Goal: Task Accomplishment & Management: Manage account settings

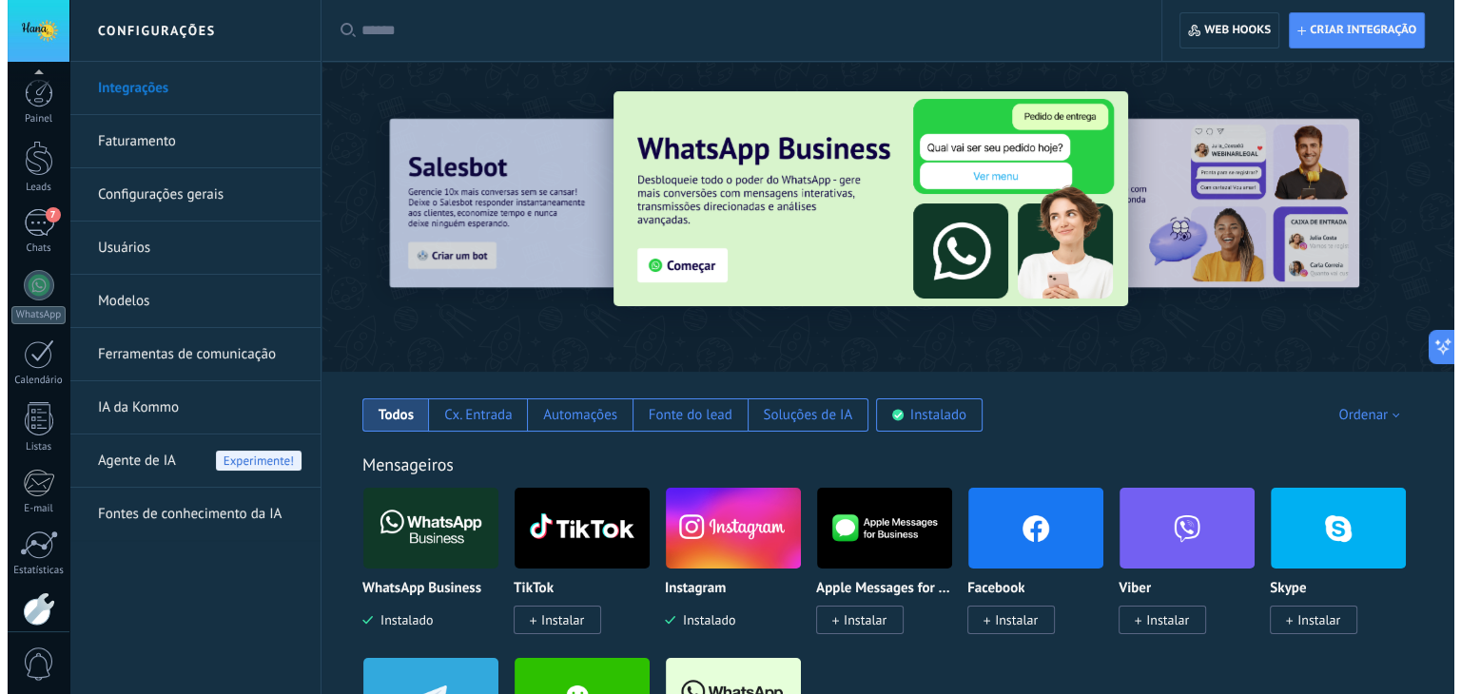
scroll to position [96, 0]
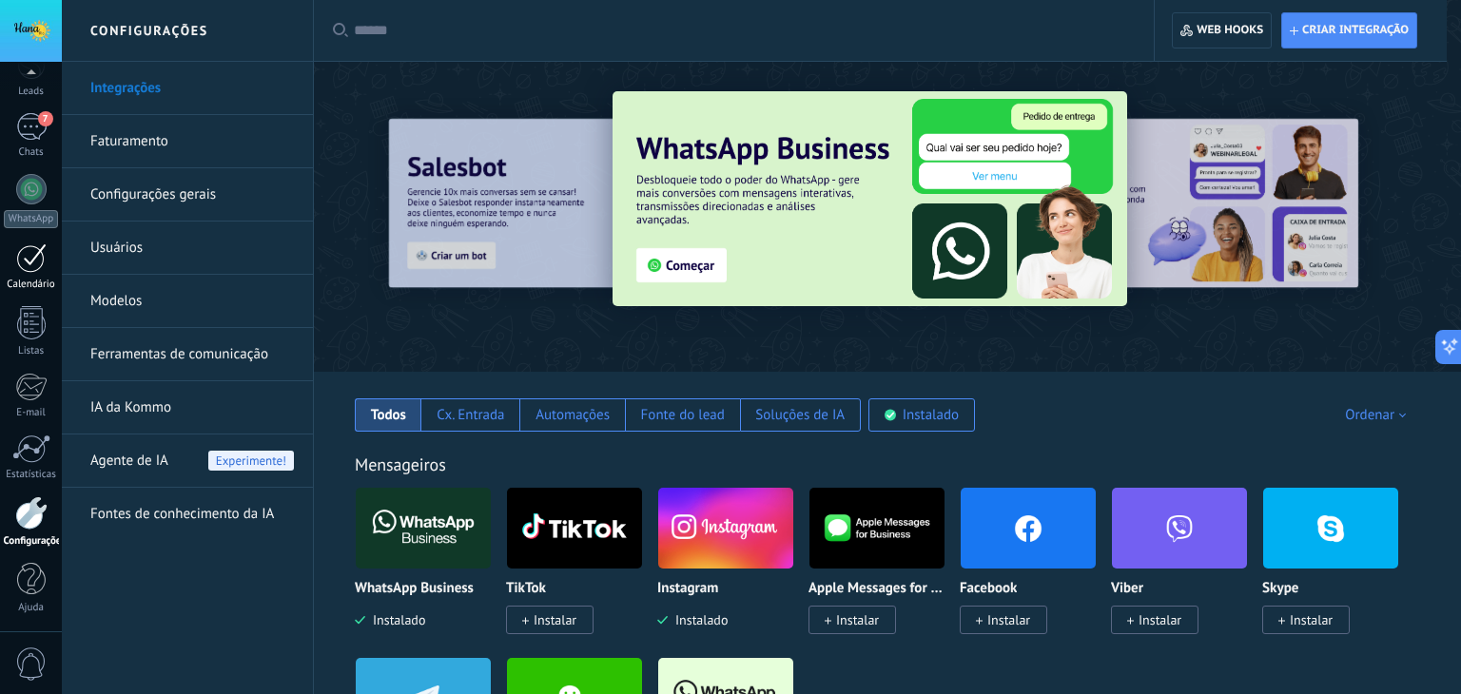
click at [23, 245] on div at bounding box center [31, 258] width 30 height 29
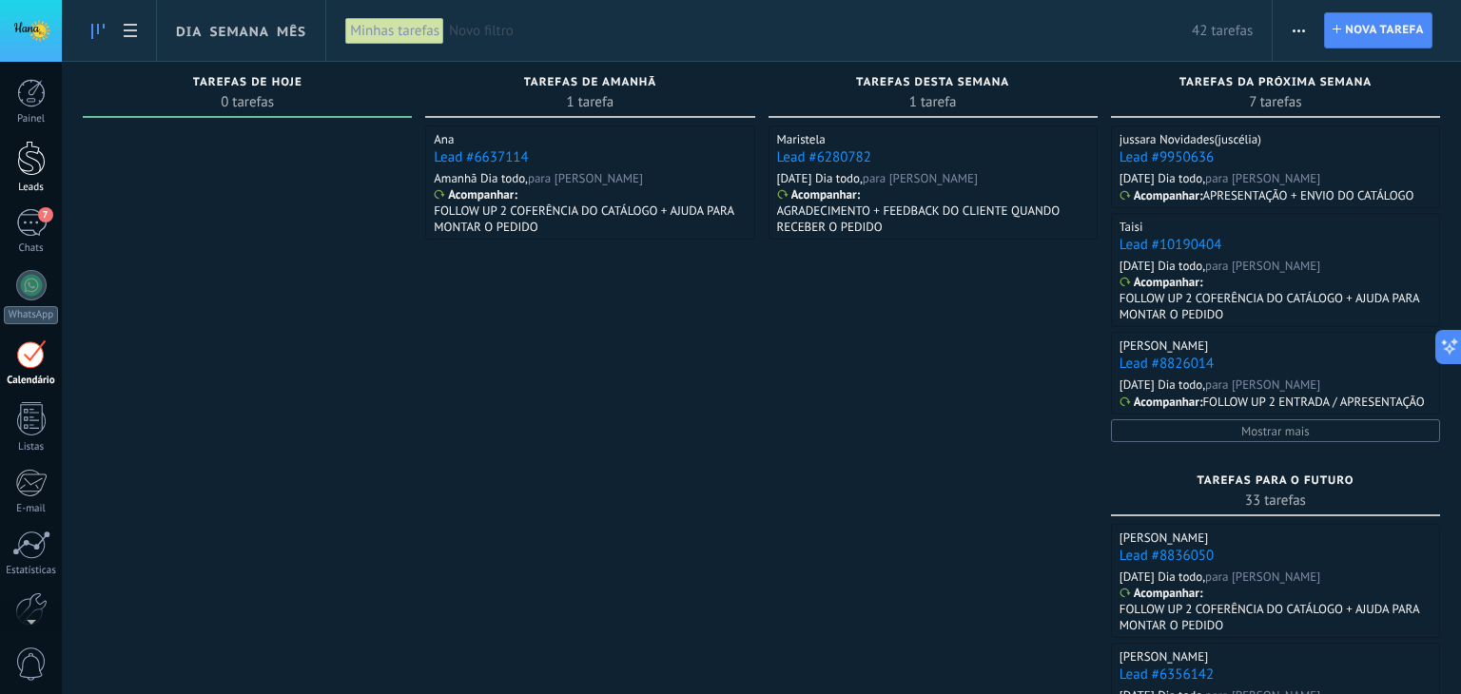
click at [45, 159] on div at bounding box center [31, 158] width 29 height 35
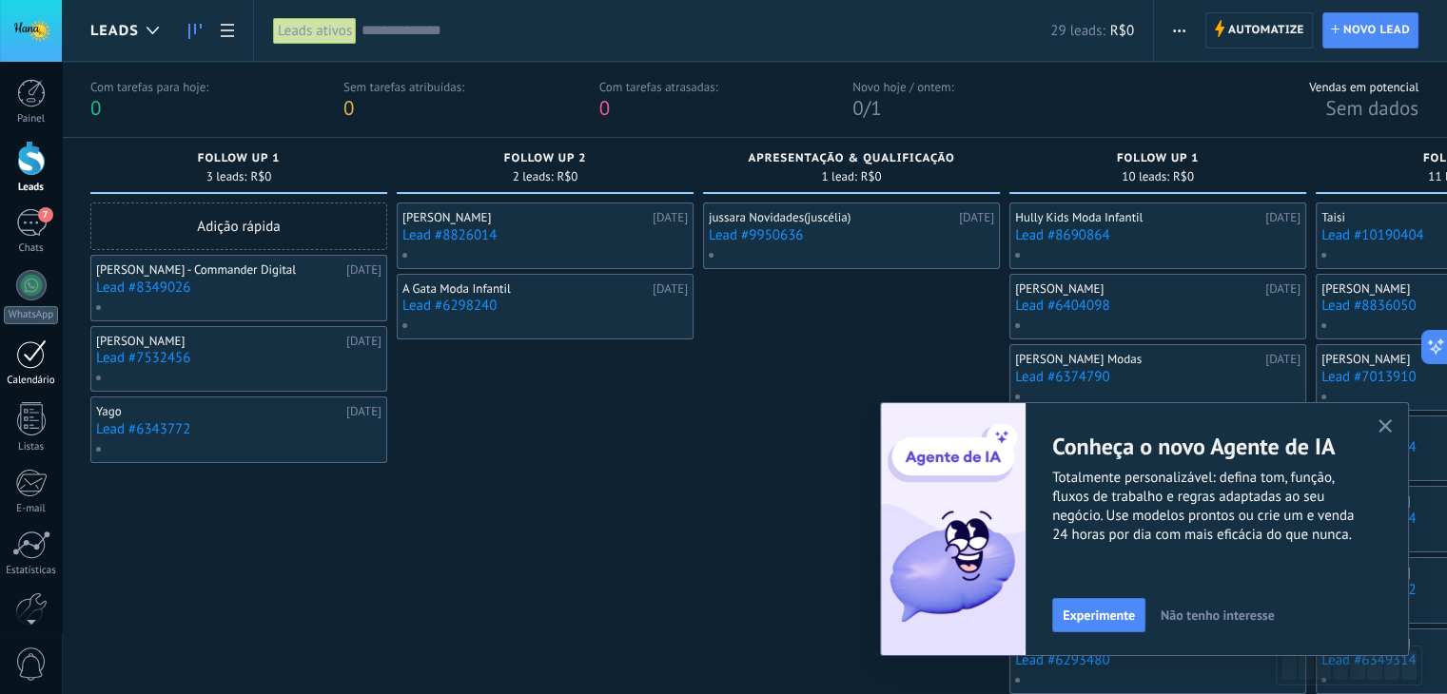
click at [26, 377] on div "Calendário" at bounding box center [31, 381] width 55 height 12
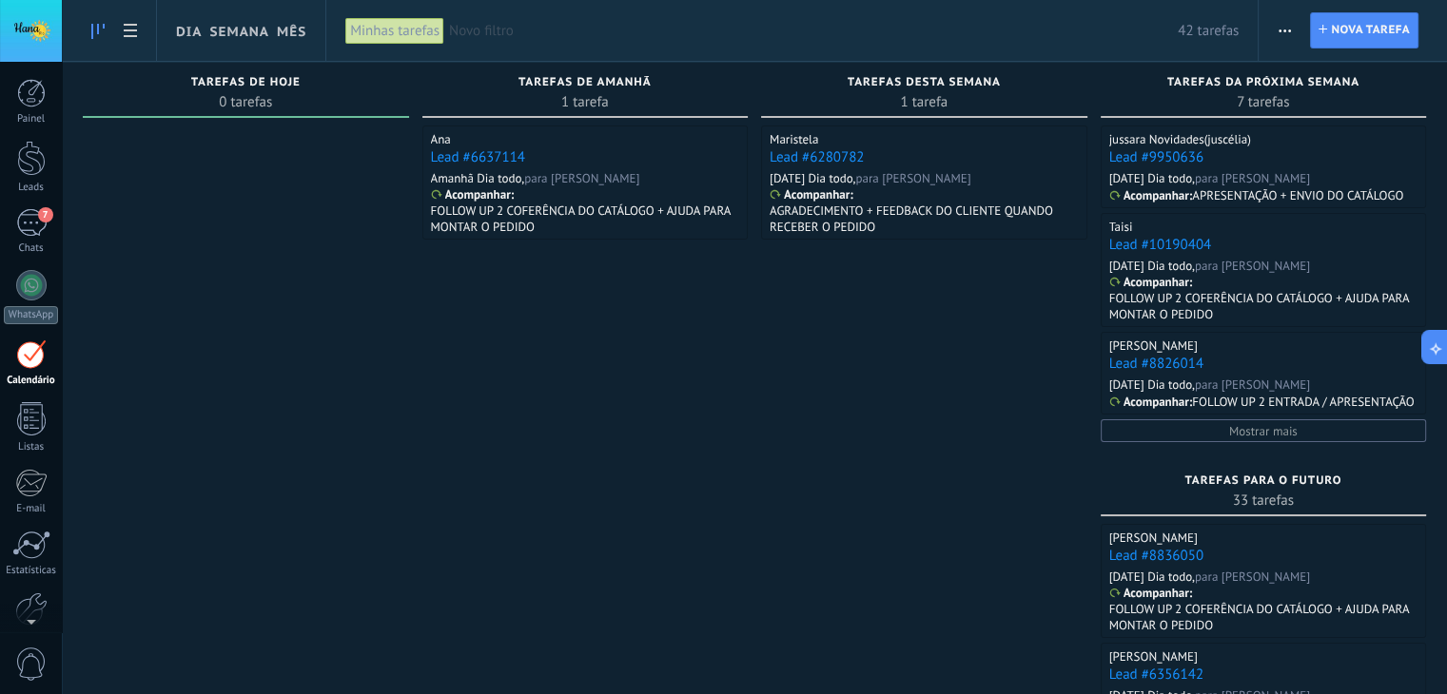
click at [500, 20] on div "Novo filtro 42 tarefas" at bounding box center [844, 30] width 790 height 61
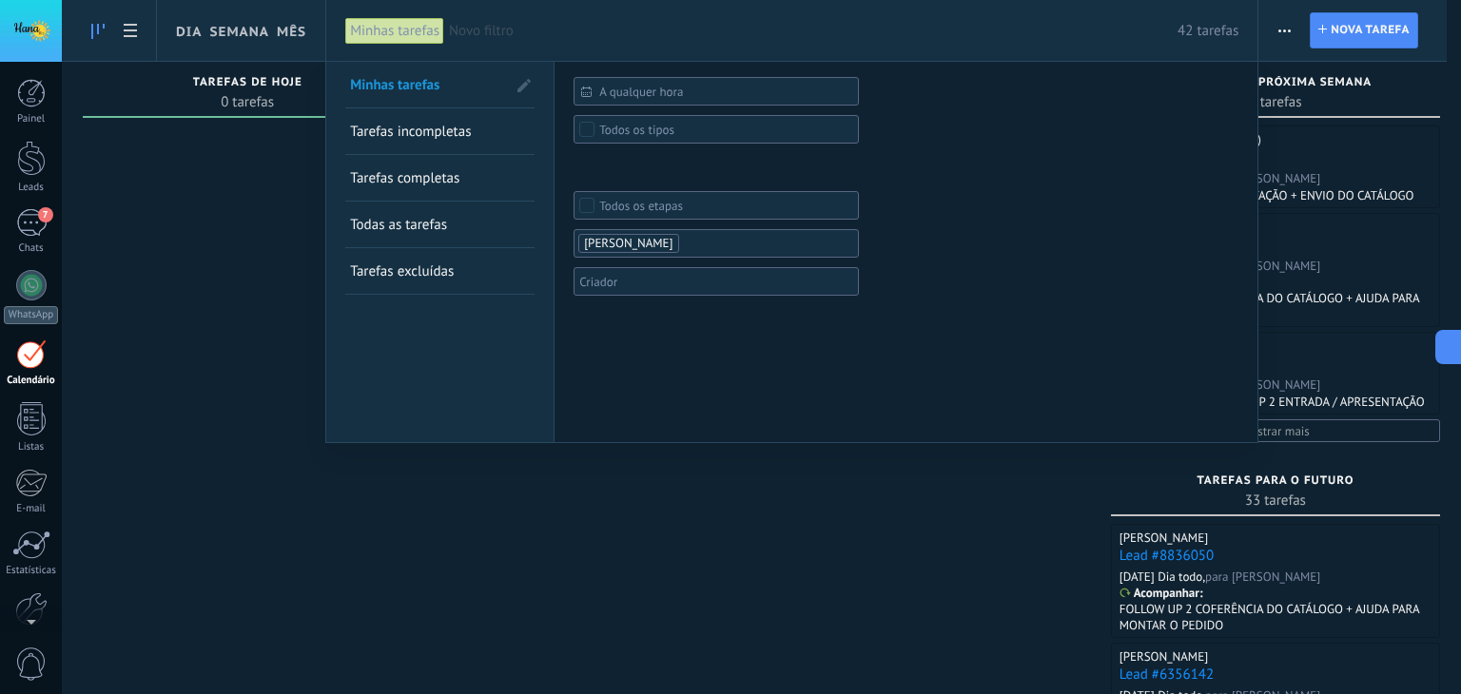
click at [494, 31] on span "Novo filtro" at bounding box center [813, 31] width 729 height 18
click at [535, 31] on span "Novo filtro" at bounding box center [813, 31] width 729 height 18
click at [431, 225] on span "Todas as tarefas" at bounding box center [398, 225] width 97 height 18
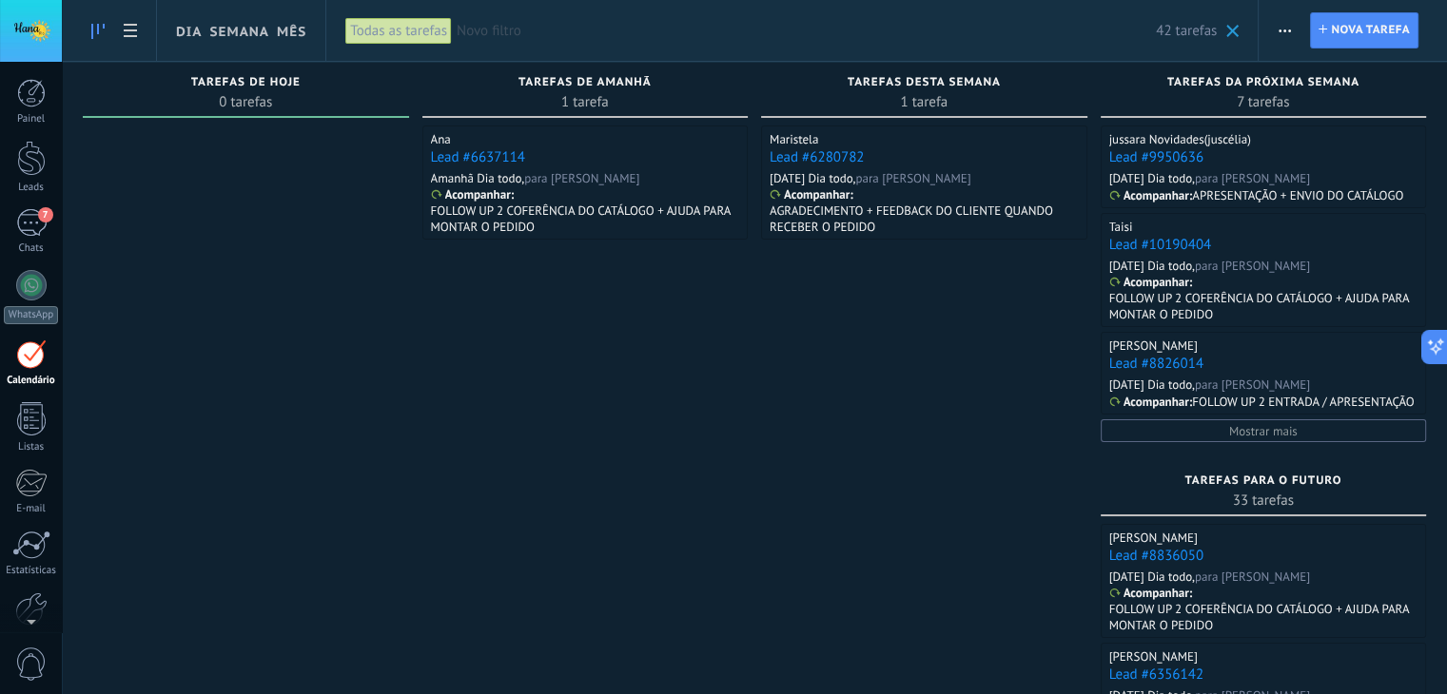
click at [503, 32] on span "Novo filtro" at bounding box center [806, 31] width 699 height 18
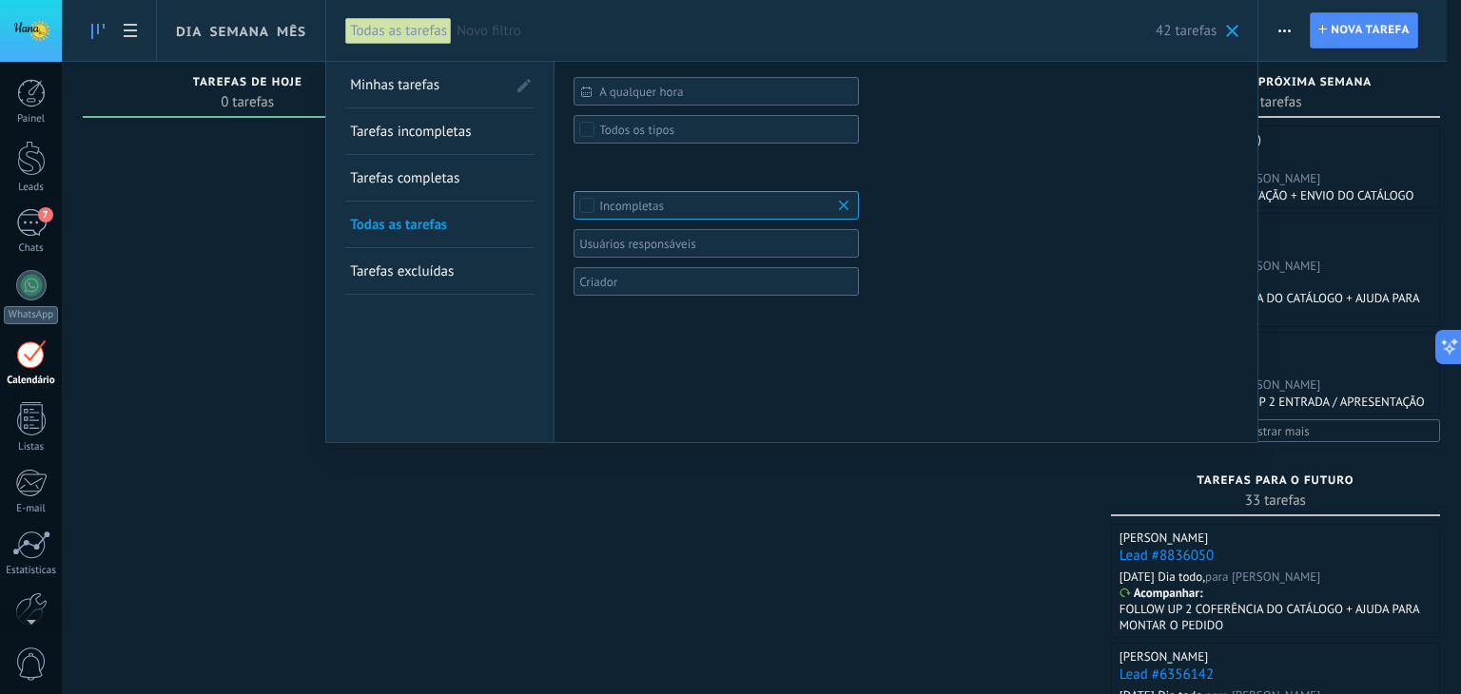
click at [591, 529] on div at bounding box center [730, 347] width 1461 height 694
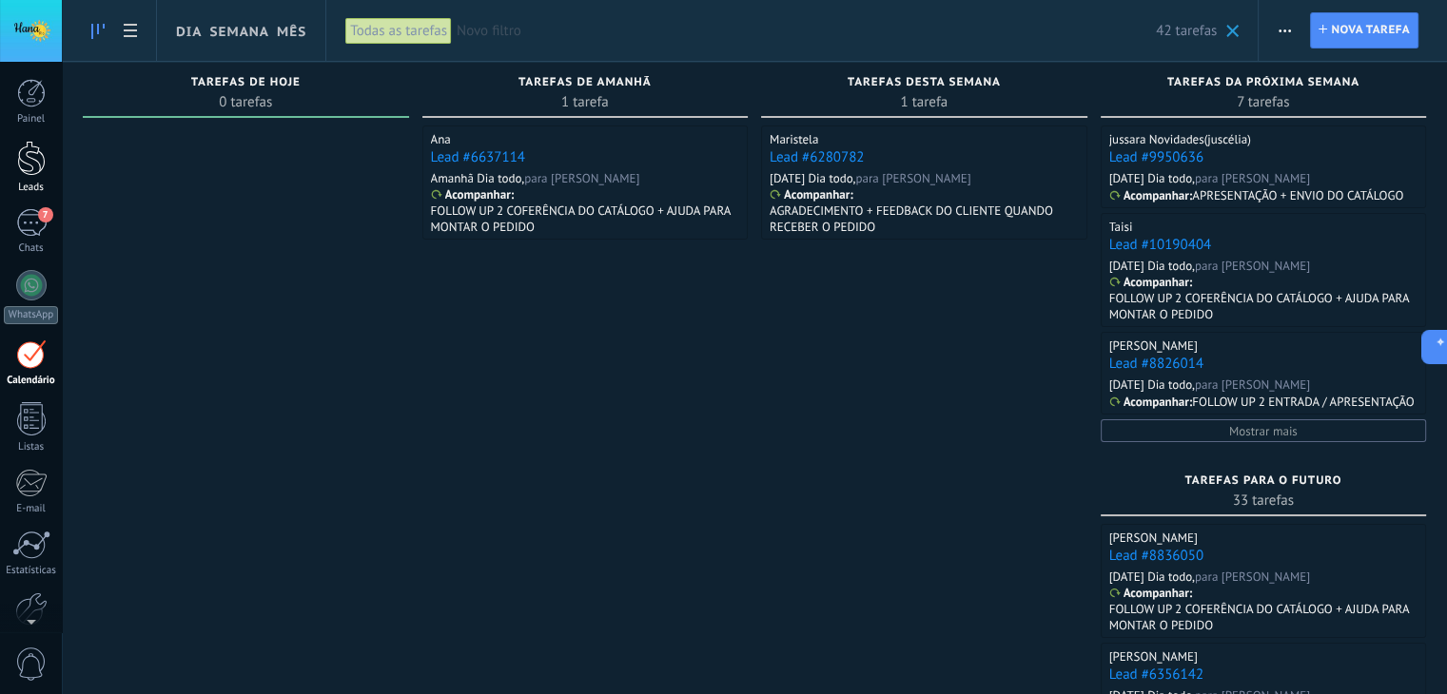
click at [25, 163] on div at bounding box center [31, 158] width 29 height 35
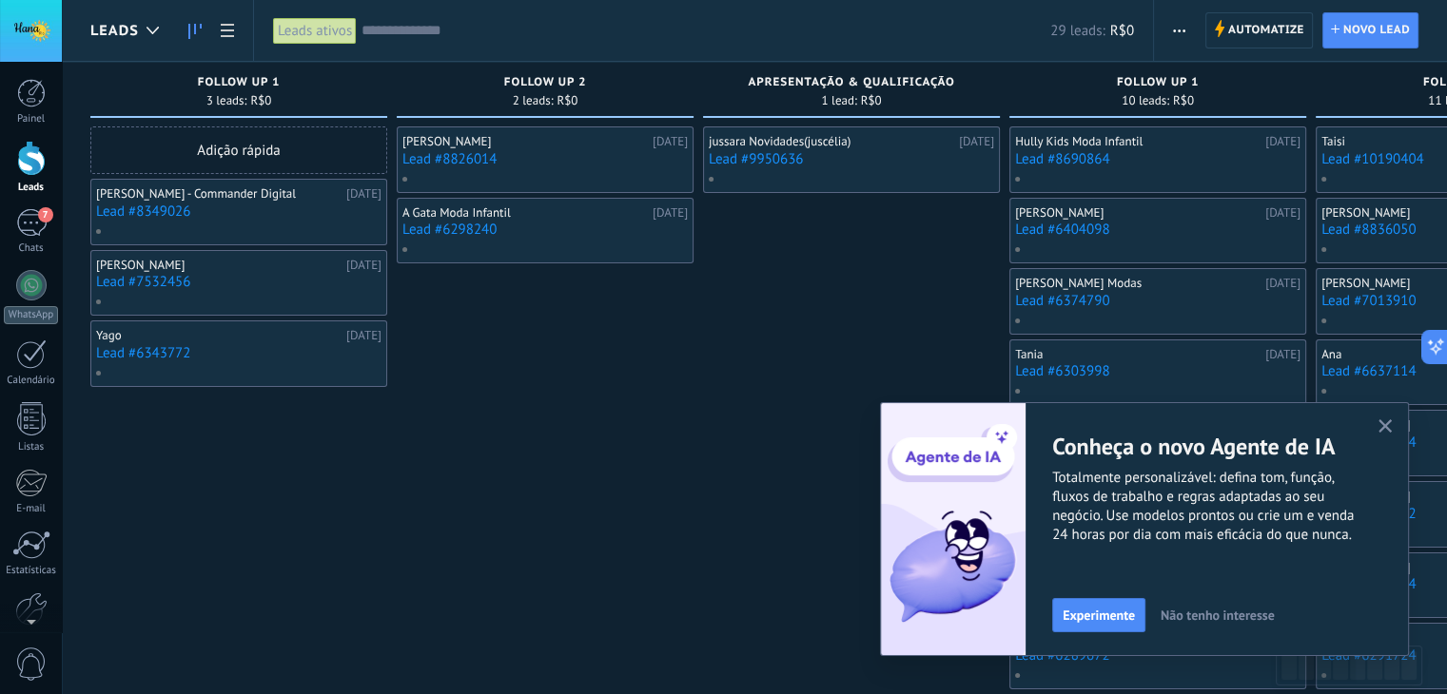
click at [479, 32] on input "text" at bounding box center [705, 31] width 689 height 20
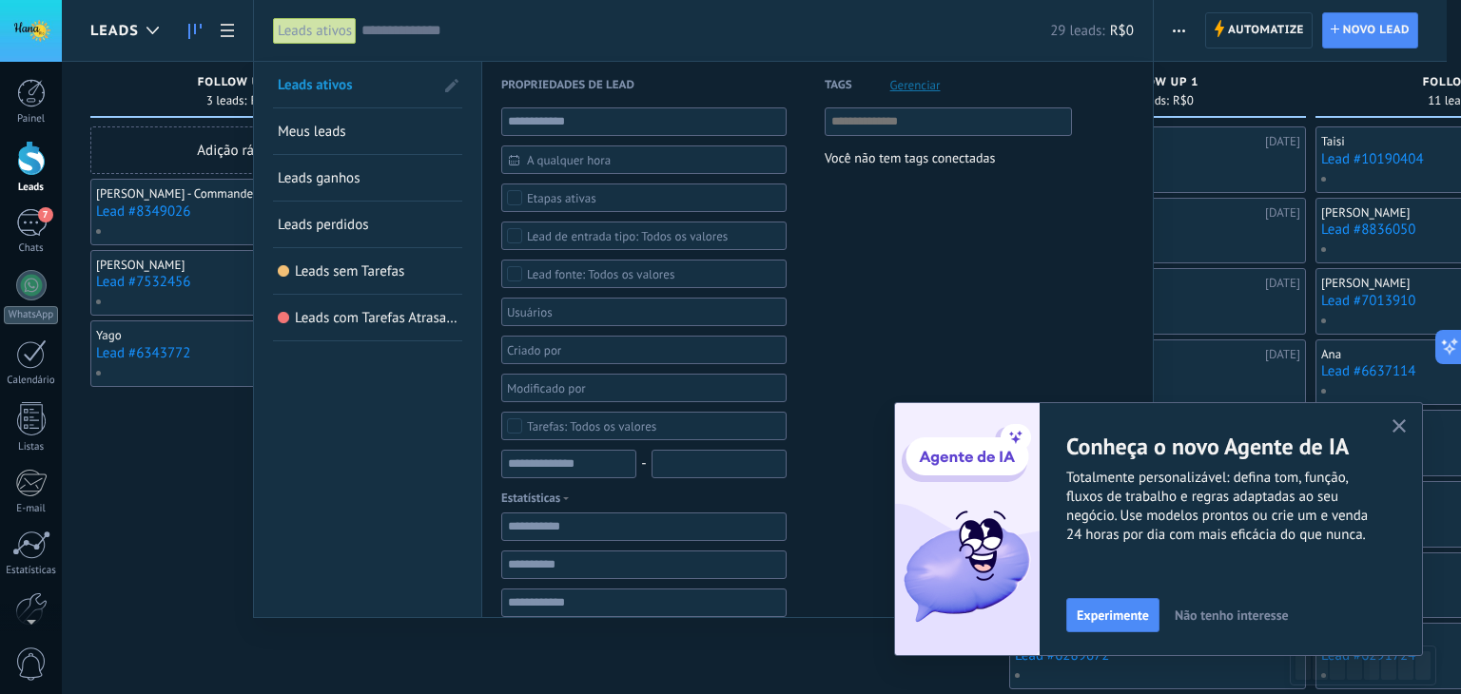
paste input "**********"
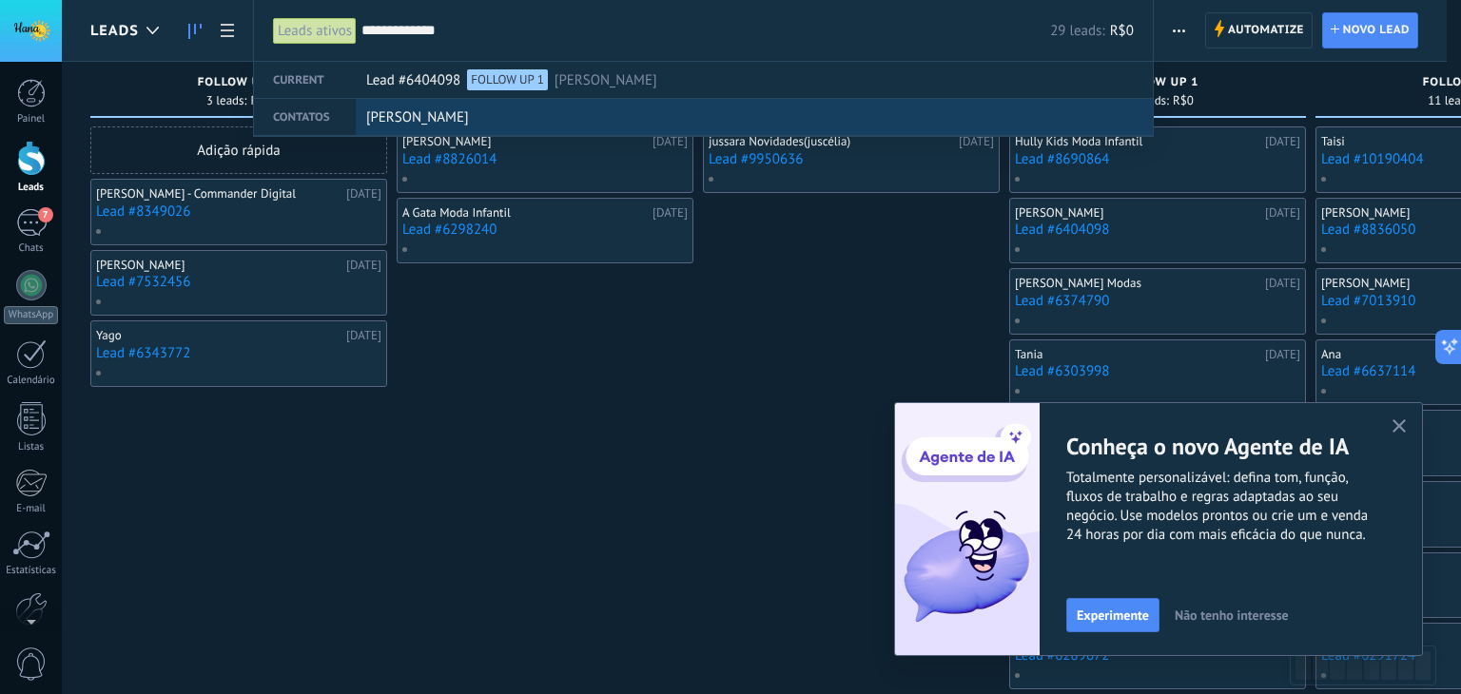
type input "**********"
click at [398, 113] on span "[PERSON_NAME]" at bounding box center [417, 117] width 103 height 35
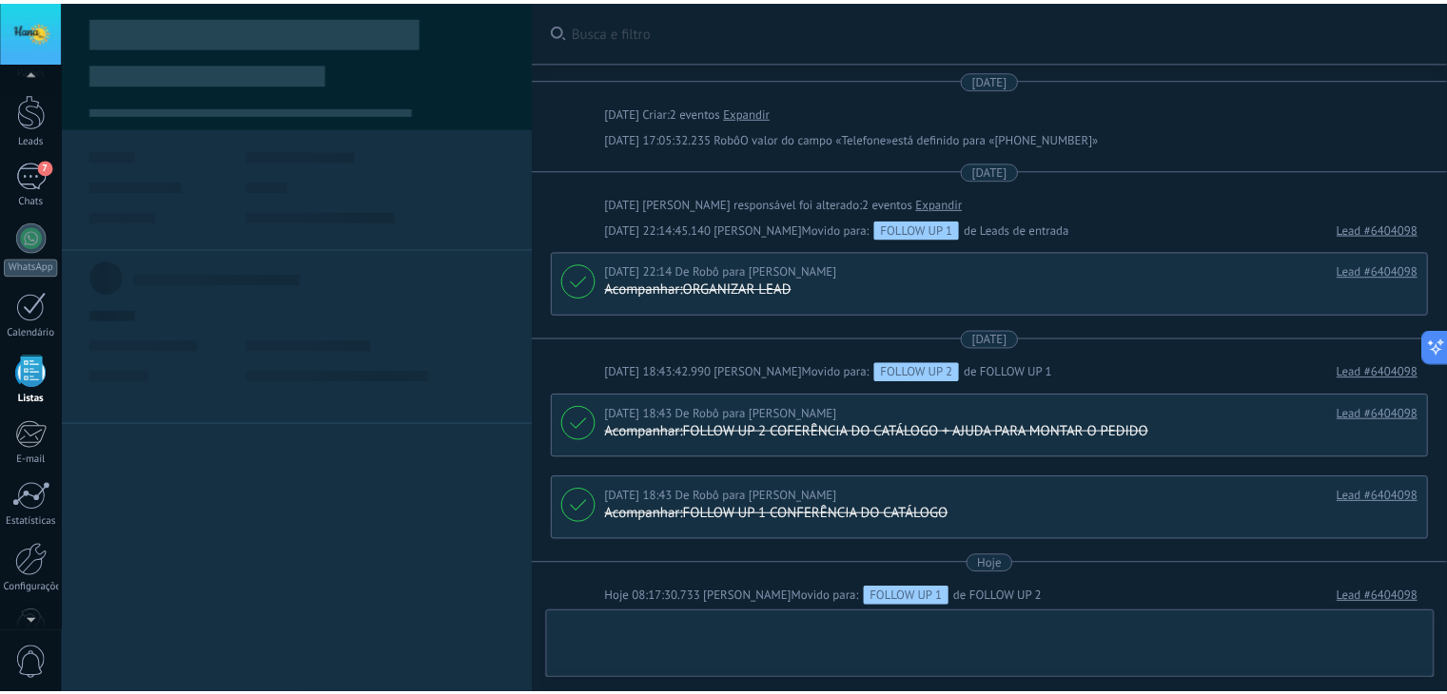
scroll to position [466, 0]
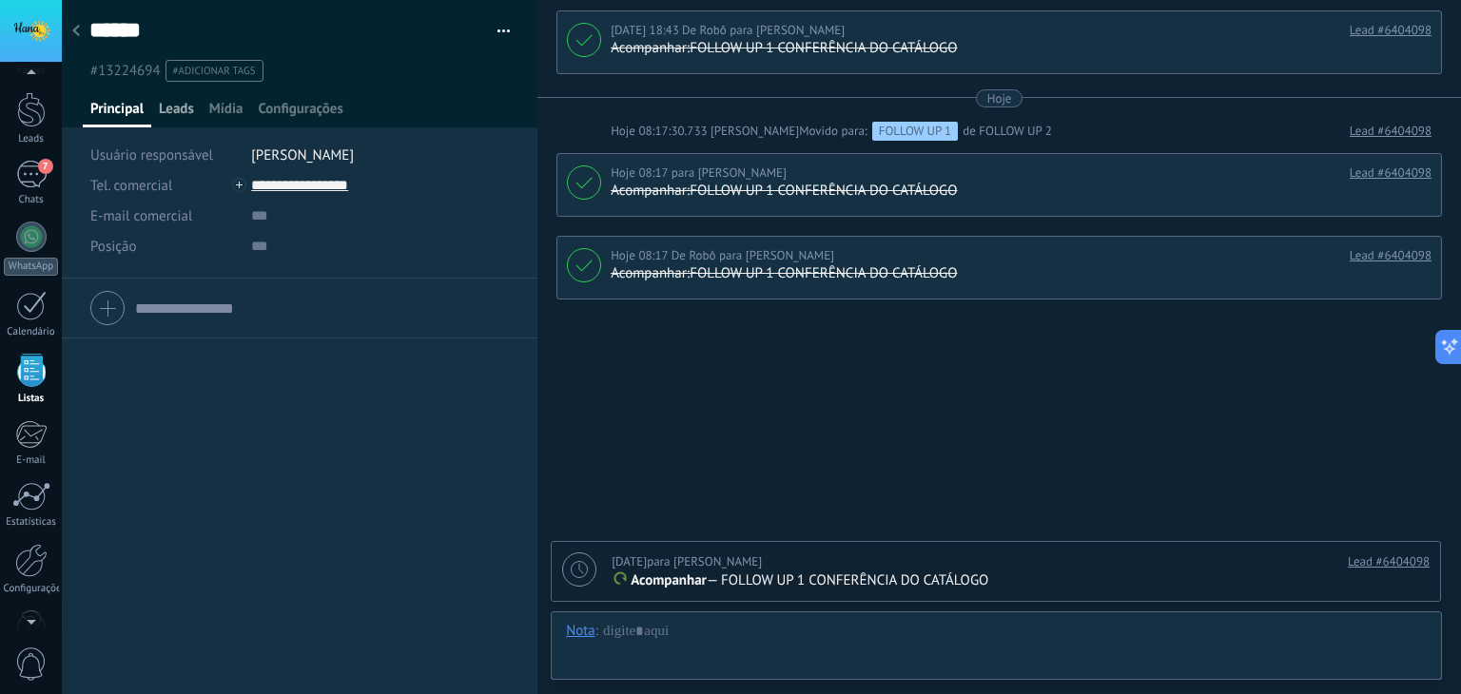
click at [179, 116] on span "Leads" at bounding box center [176, 114] width 35 height 28
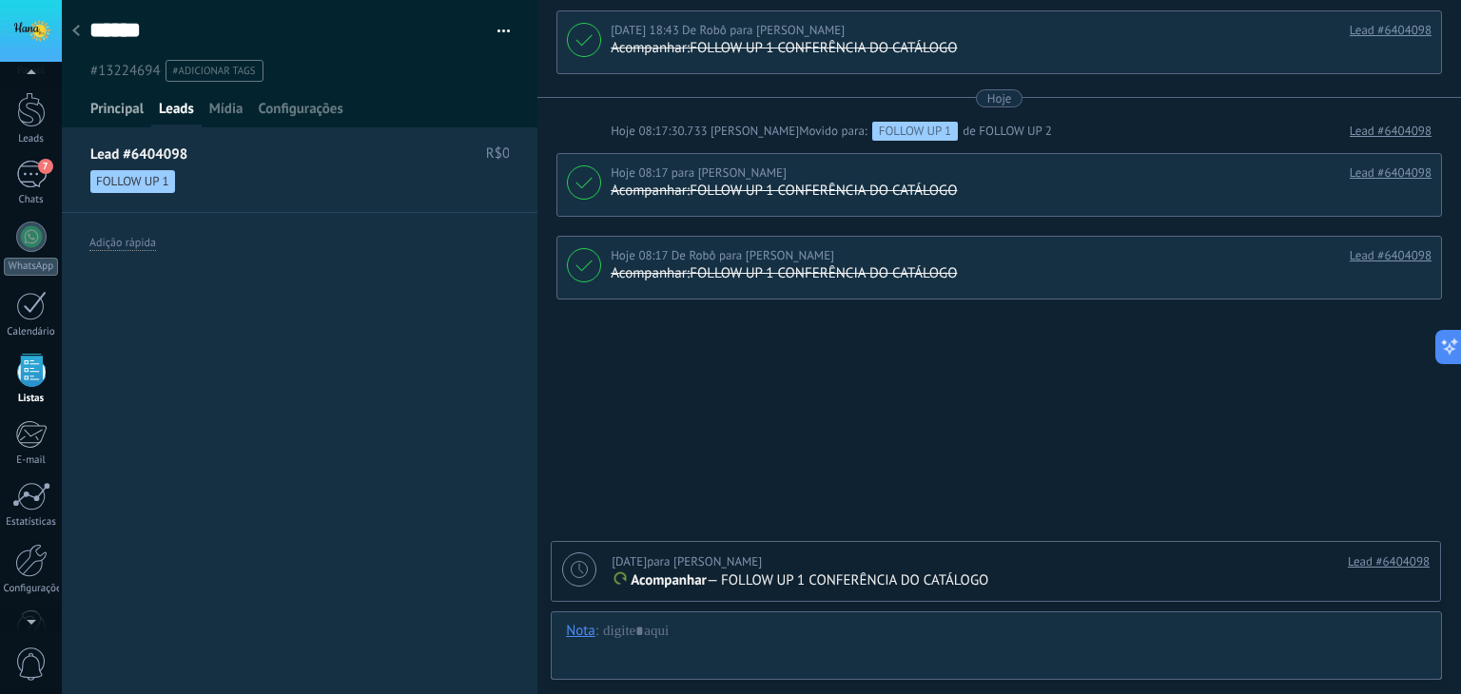
click at [118, 112] on span "Principal" at bounding box center [116, 114] width 53 height 28
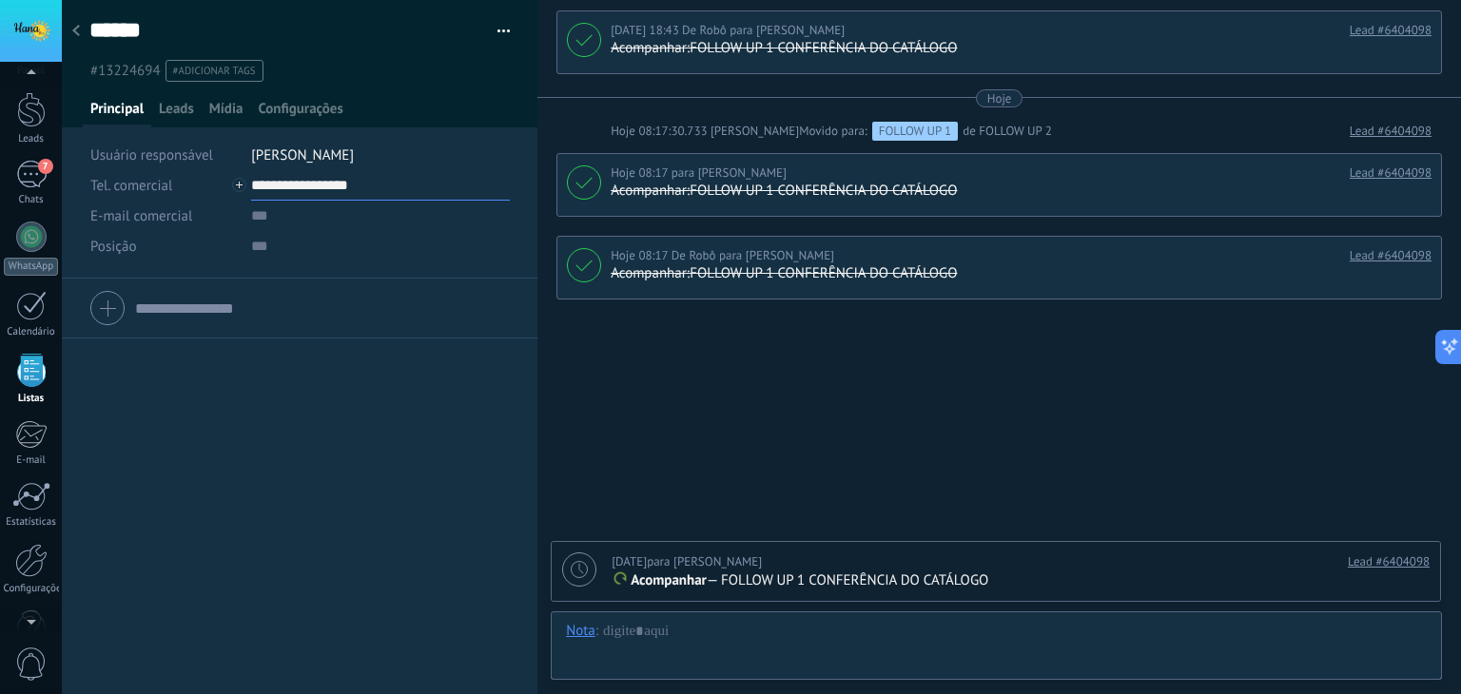
click at [299, 187] on input "**********" at bounding box center [380, 185] width 259 height 30
type input "**********"
click at [317, 107] on span "Configurações" at bounding box center [300, 114] width 85 height 28
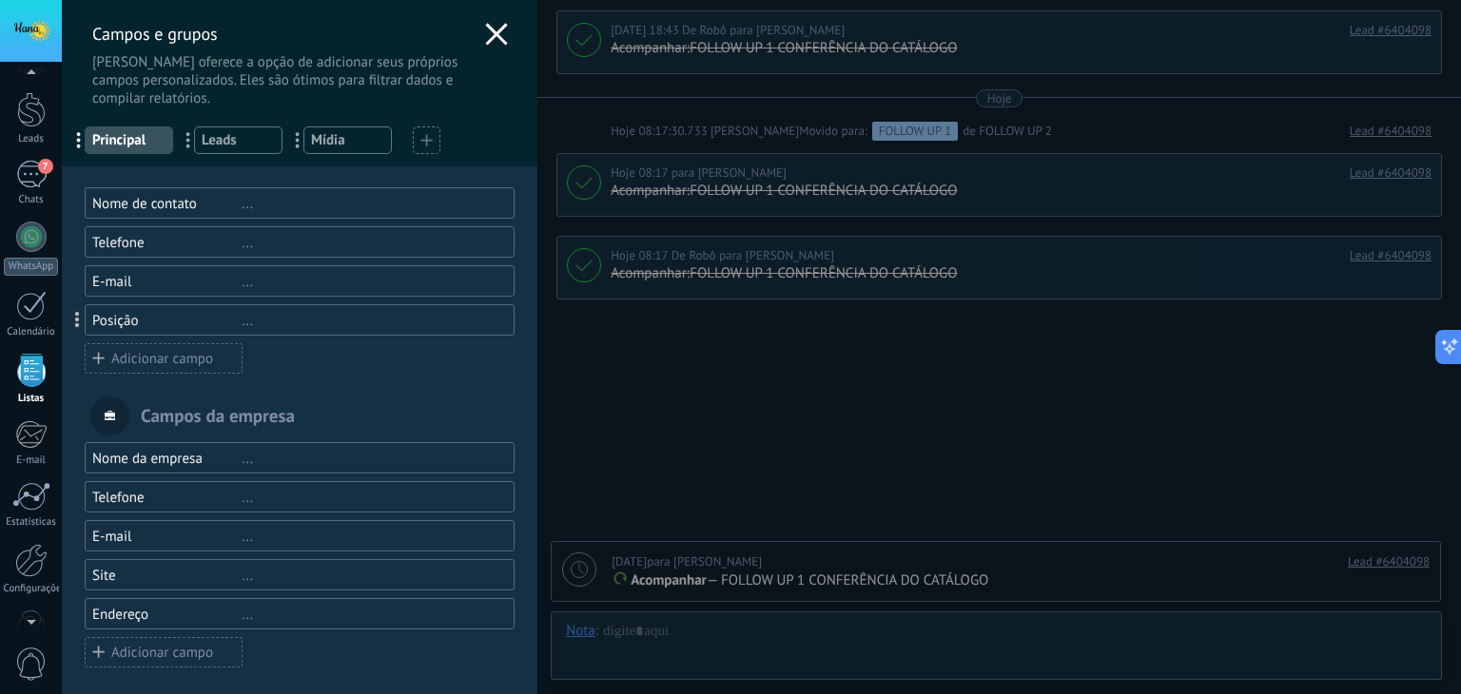
click at [488, 29] on icon at bounding box center [496, 34] width 23 height 23
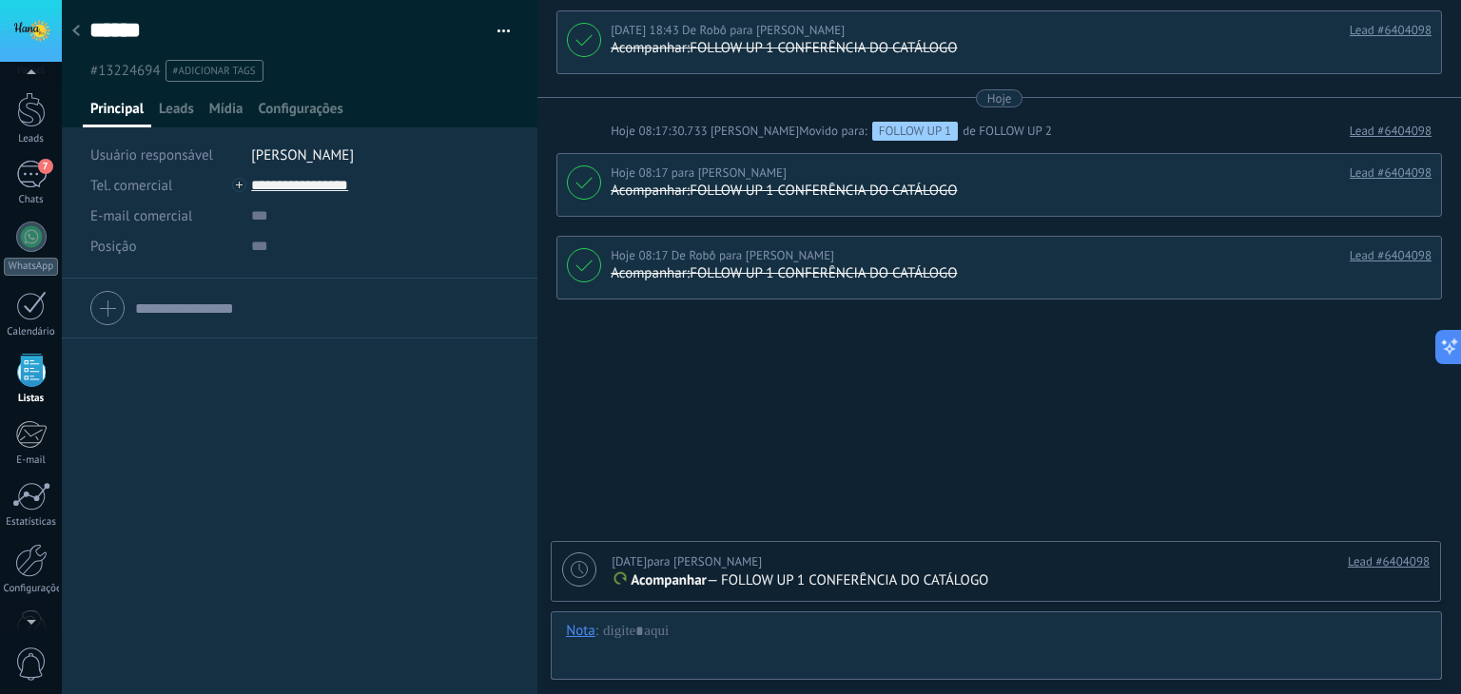
click at [221, 69] on span "#adicionar tags" at bounding box center [214, 71] width 83 height 13
click at [79, 28] on icon at bounding box center [76, 30] width 8 height 11
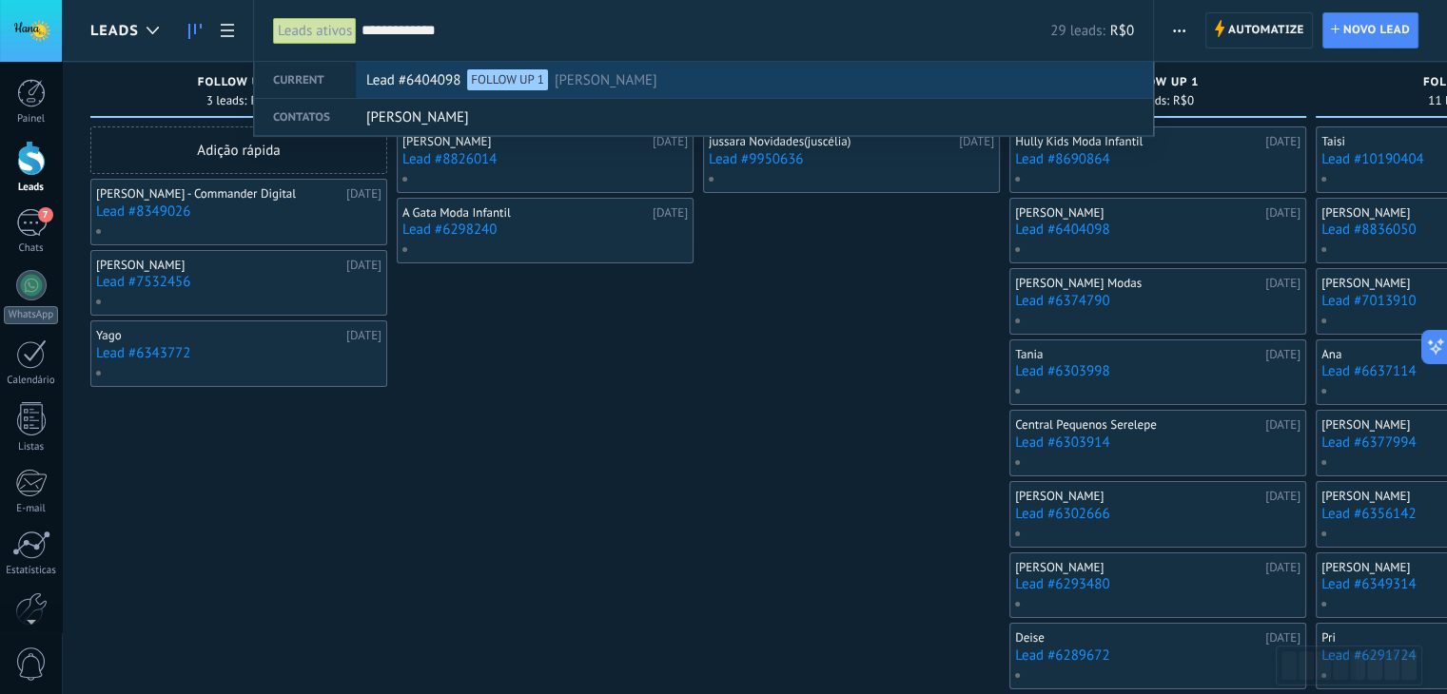
click at [446, 82] on span "Lead #6404098" at bounding box center [413, 80] width 94 height 35
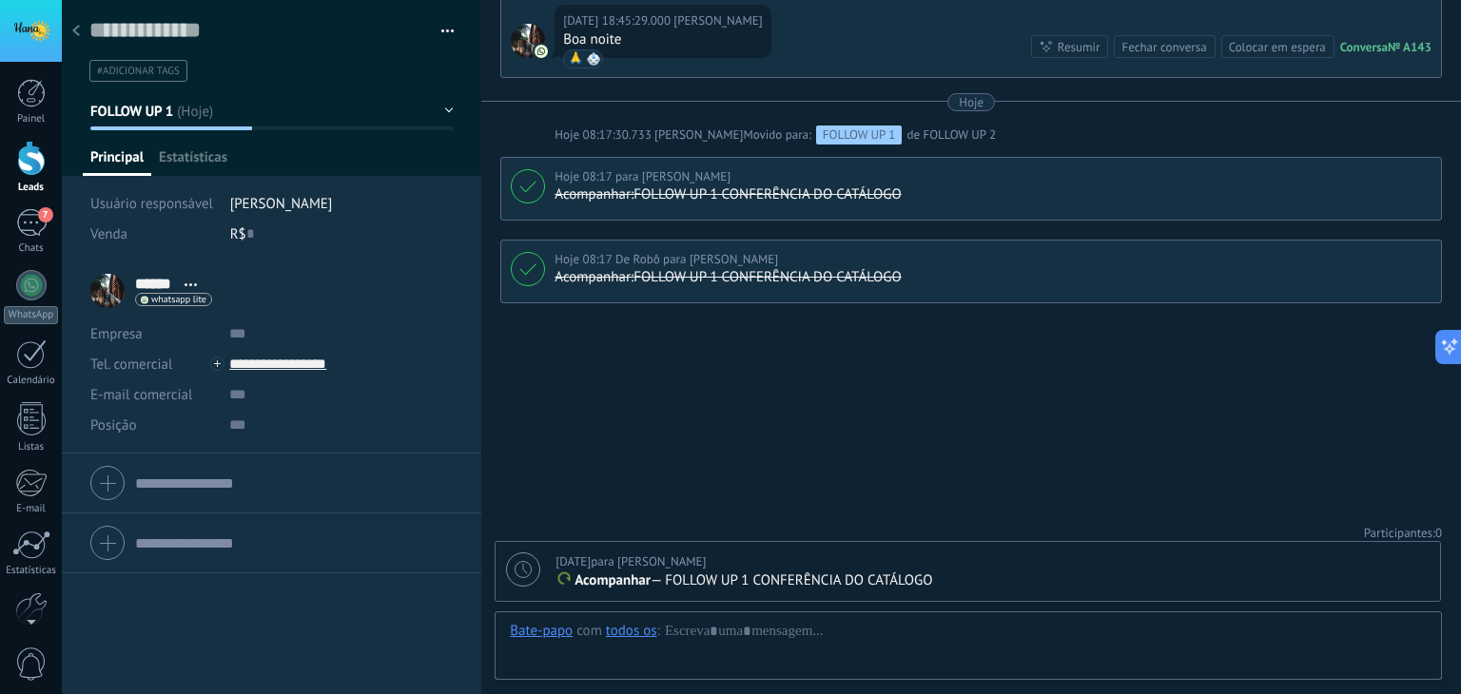
scroll to position [28, 0]
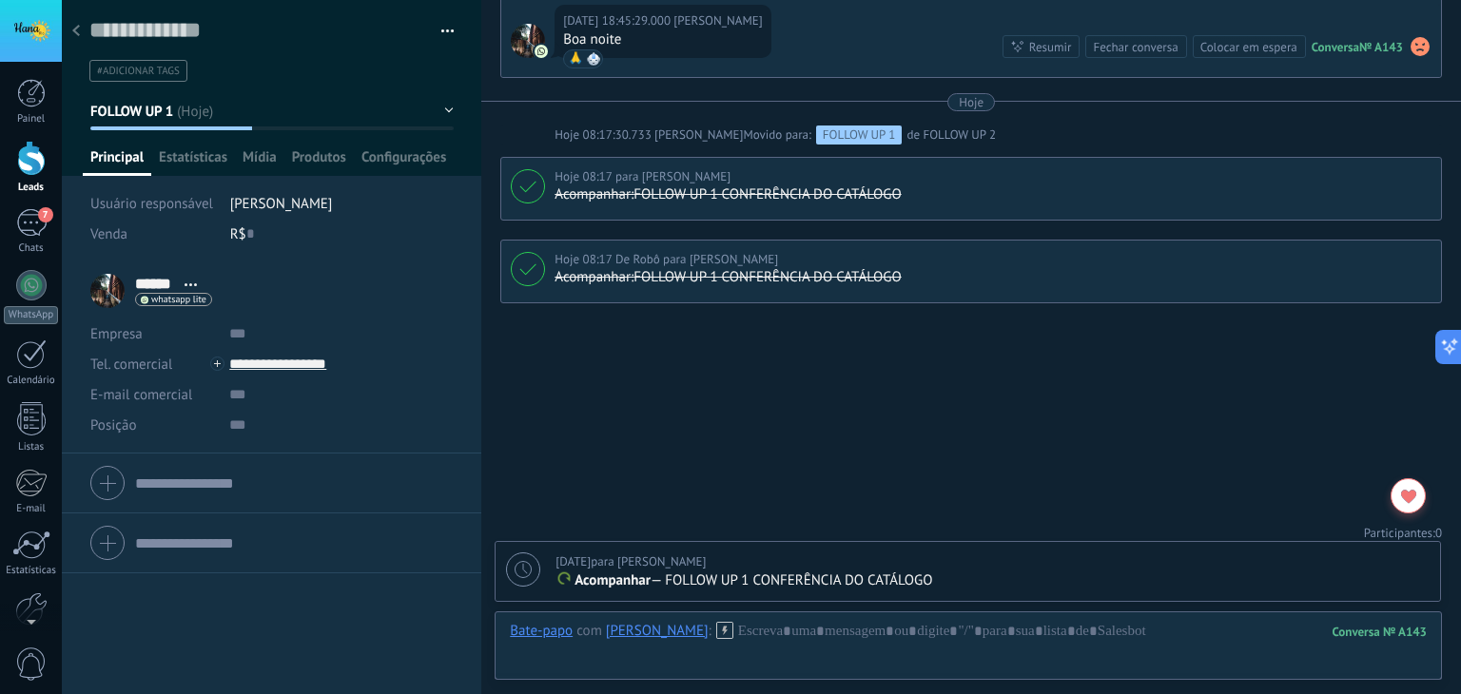
click at [1233, 587] on p "Acompanhar — FOLLOW UP 1 CONFERÊNCIA DO CATÁLOGO" at bounding box center [993, 581] width 874 height 19
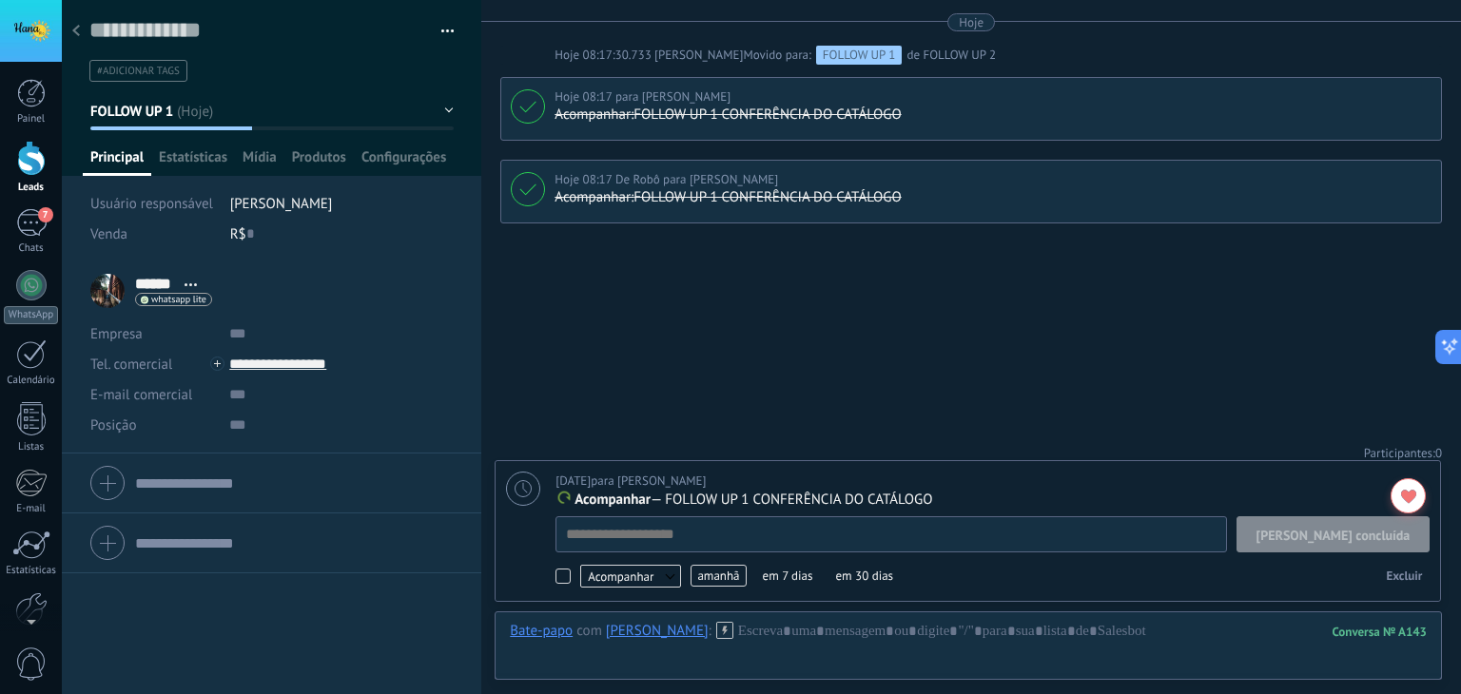
click at [1381, 541] on span "[PERSON_NAME] concluída" at bounding box center [1334, 535] width 154 height 13
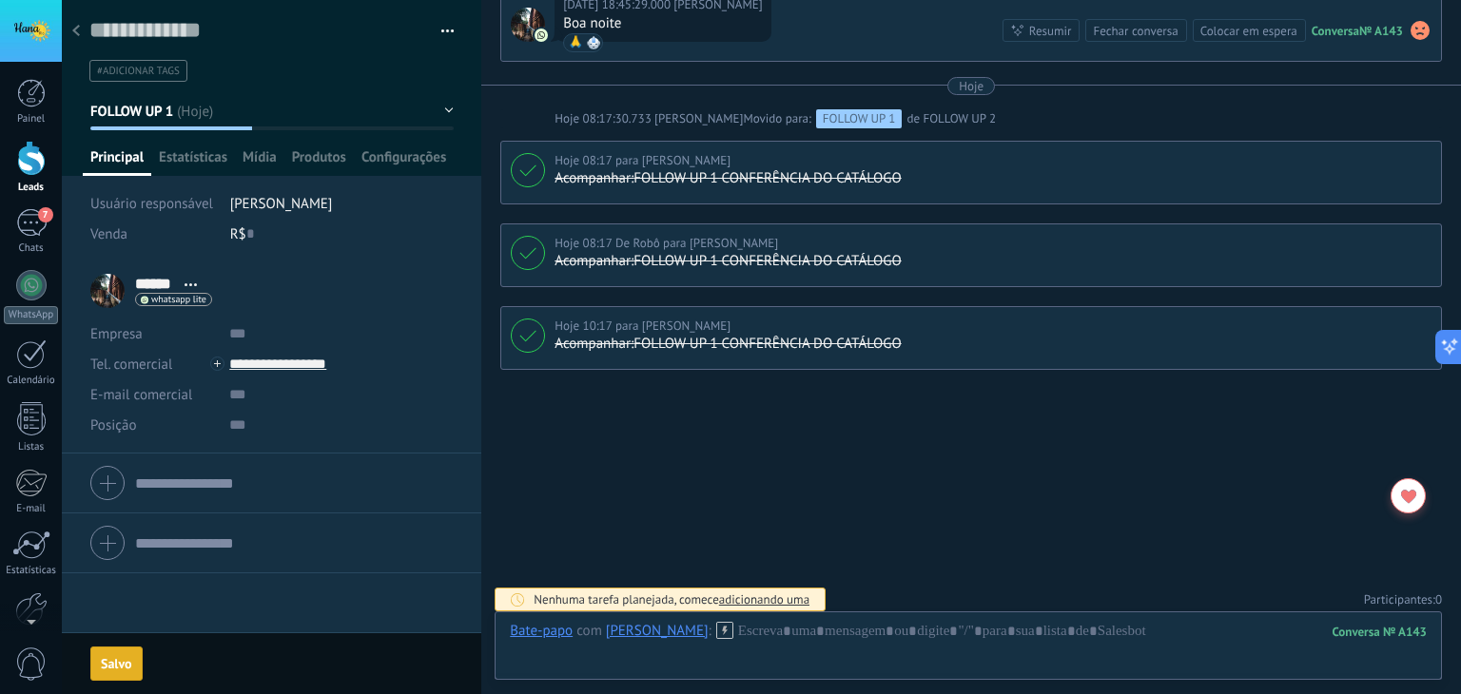
click at [404, 263] on li "****** [PERSON_NAME] ****** [PERSON_NAME] Abrir detalhes Copiar nome" at bounding box center [272, 358] width 420 height 192
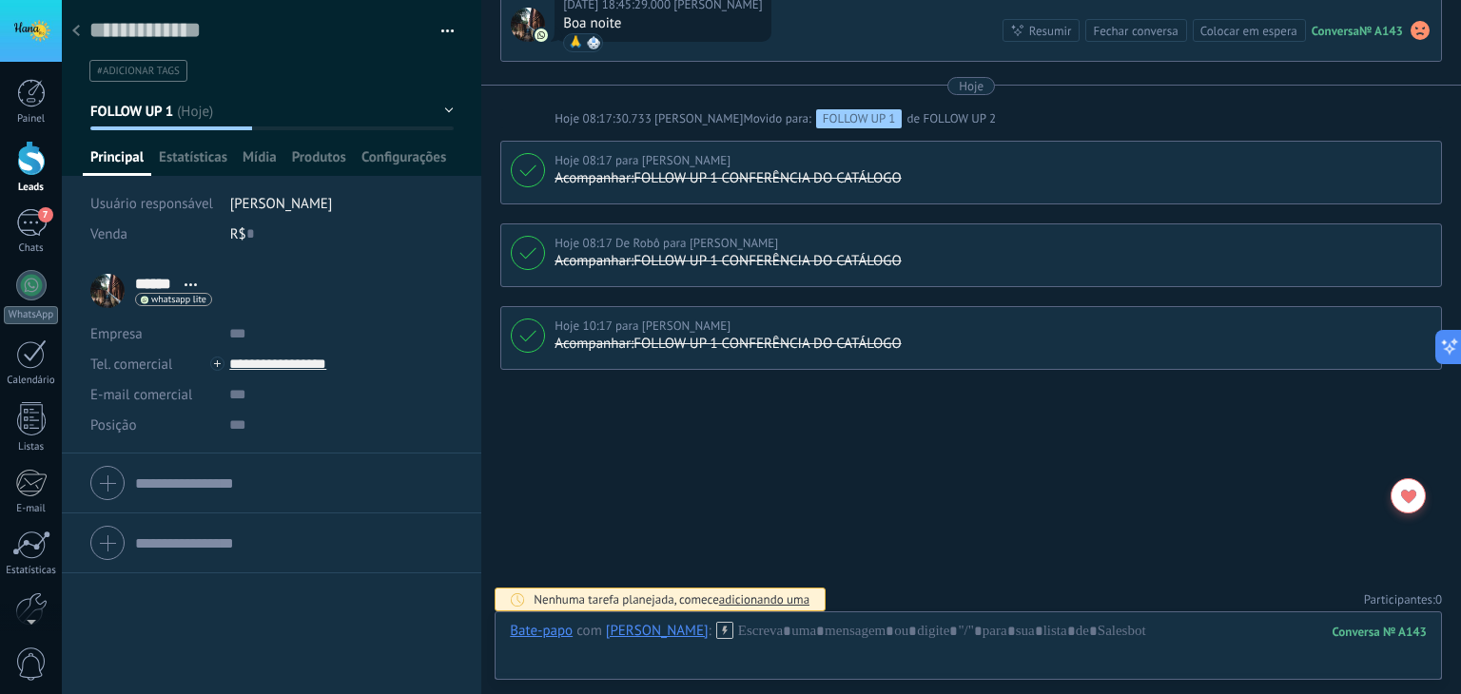
click at [224, 124] on button "FOLLOW UP 1" at bounding box center [271, 111] width 363 height 34
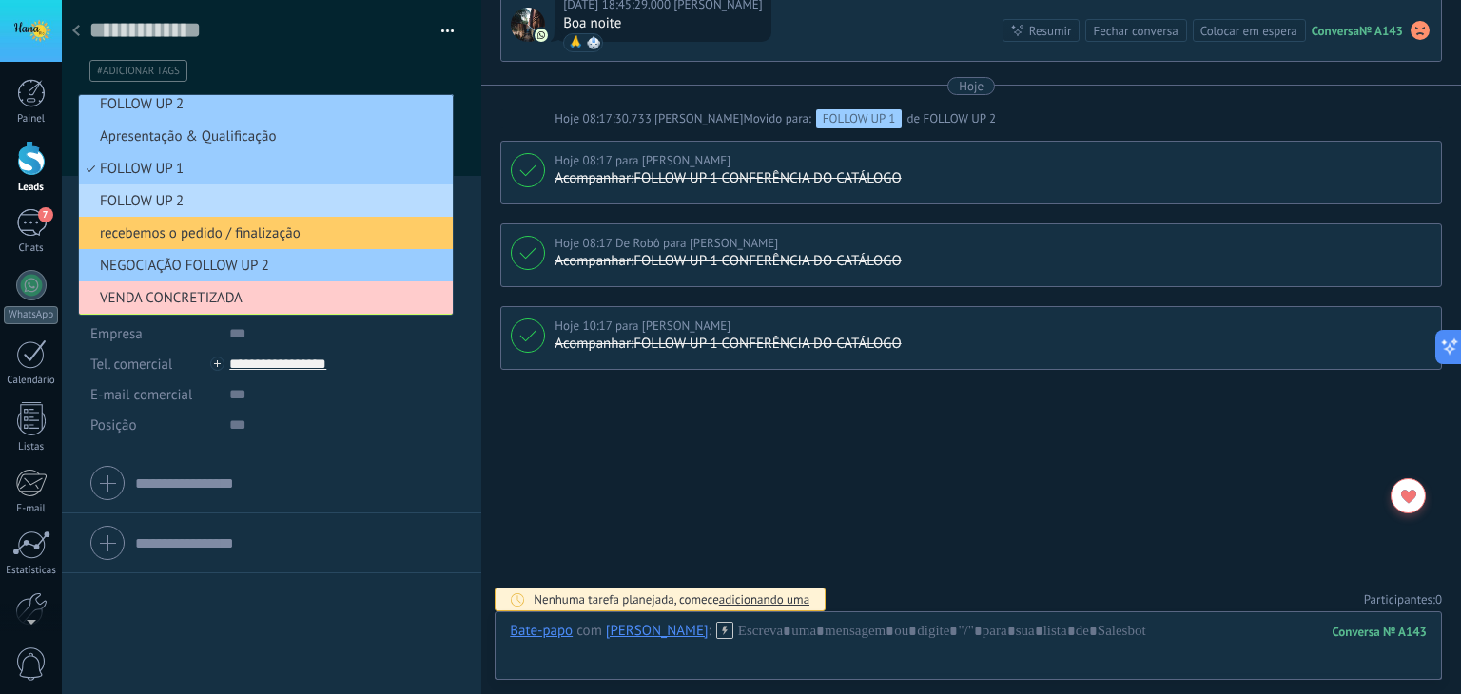
scroll to position [10, 0]
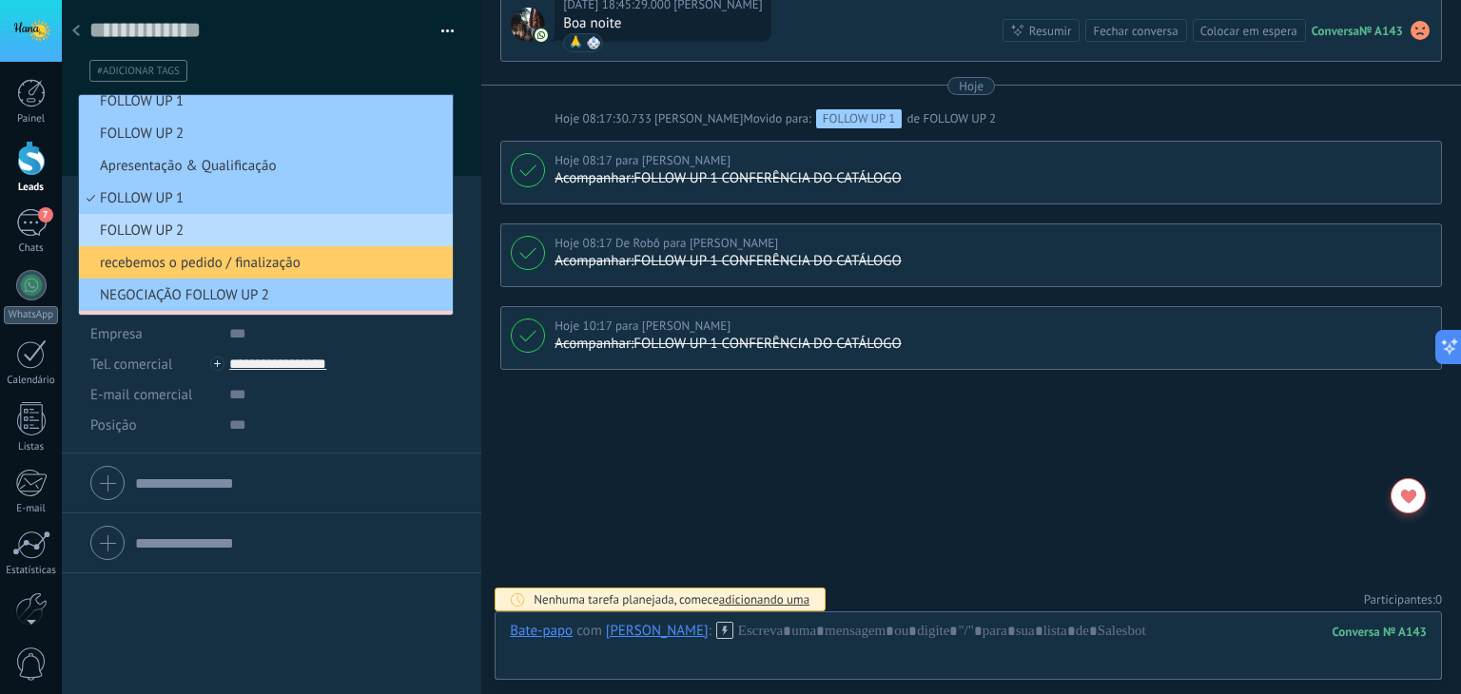
click at [207, 220] on li "FOLLOW UP 2" at bounding box center [266, 230] width 374 height 32
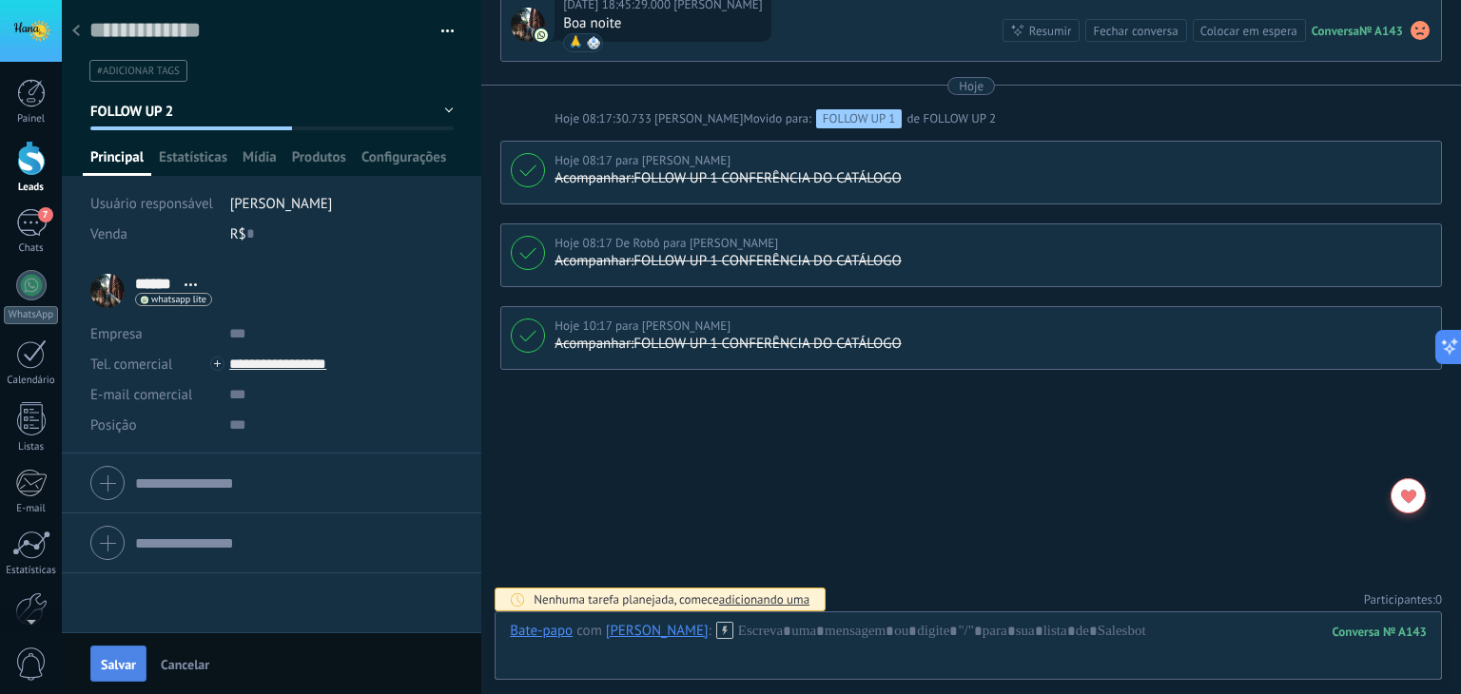
click at [126, 671] on span "Salvar" at bounding box center [118, 664] width 35 height 13
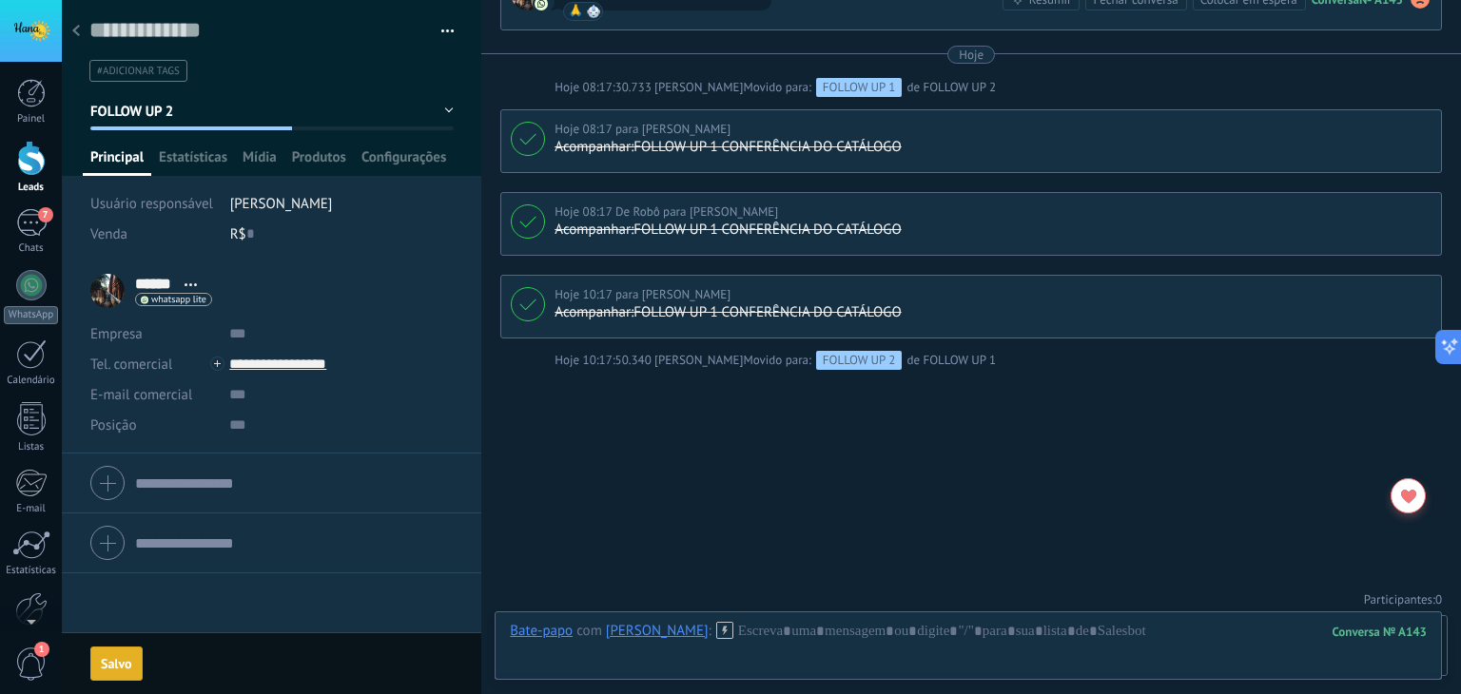
scroll to position [2457, 0]
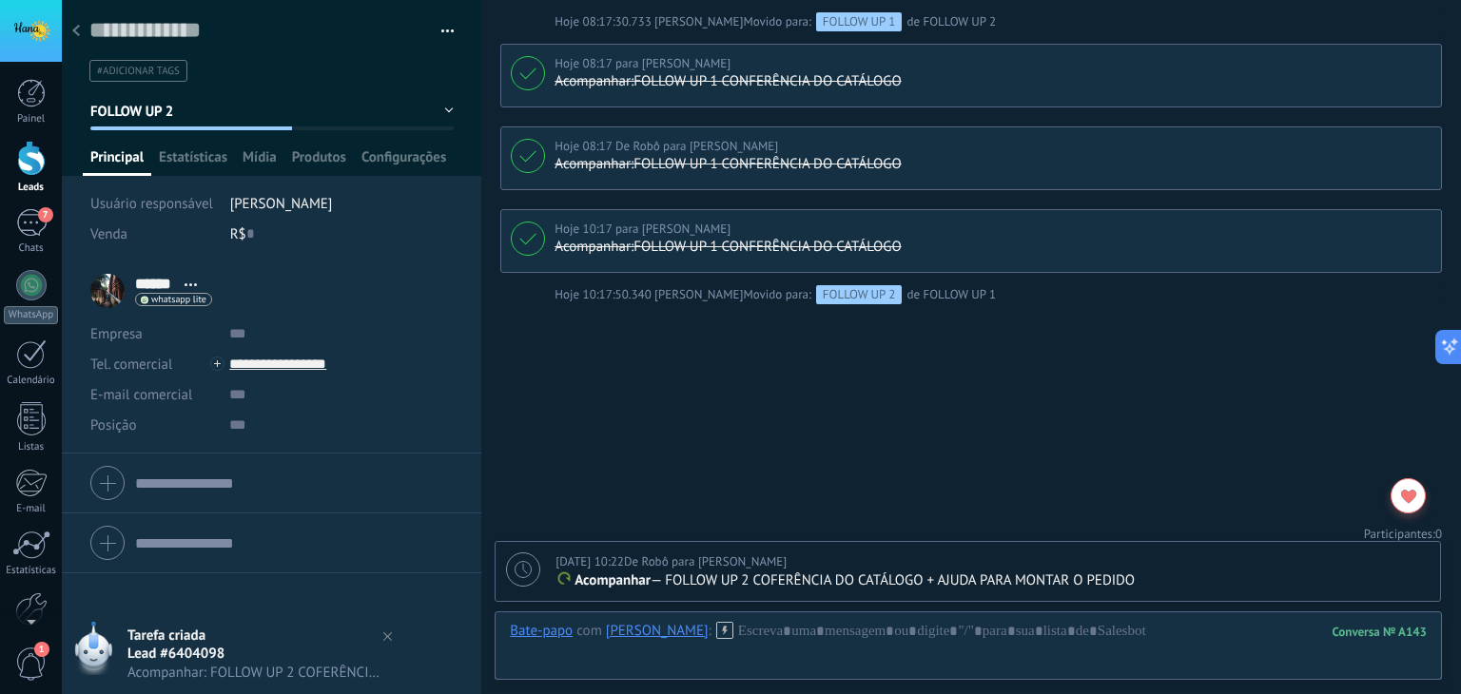
click at [525, 576] on icon at bounding box center [523, 569] width 17 height 17
type textarea "**********"
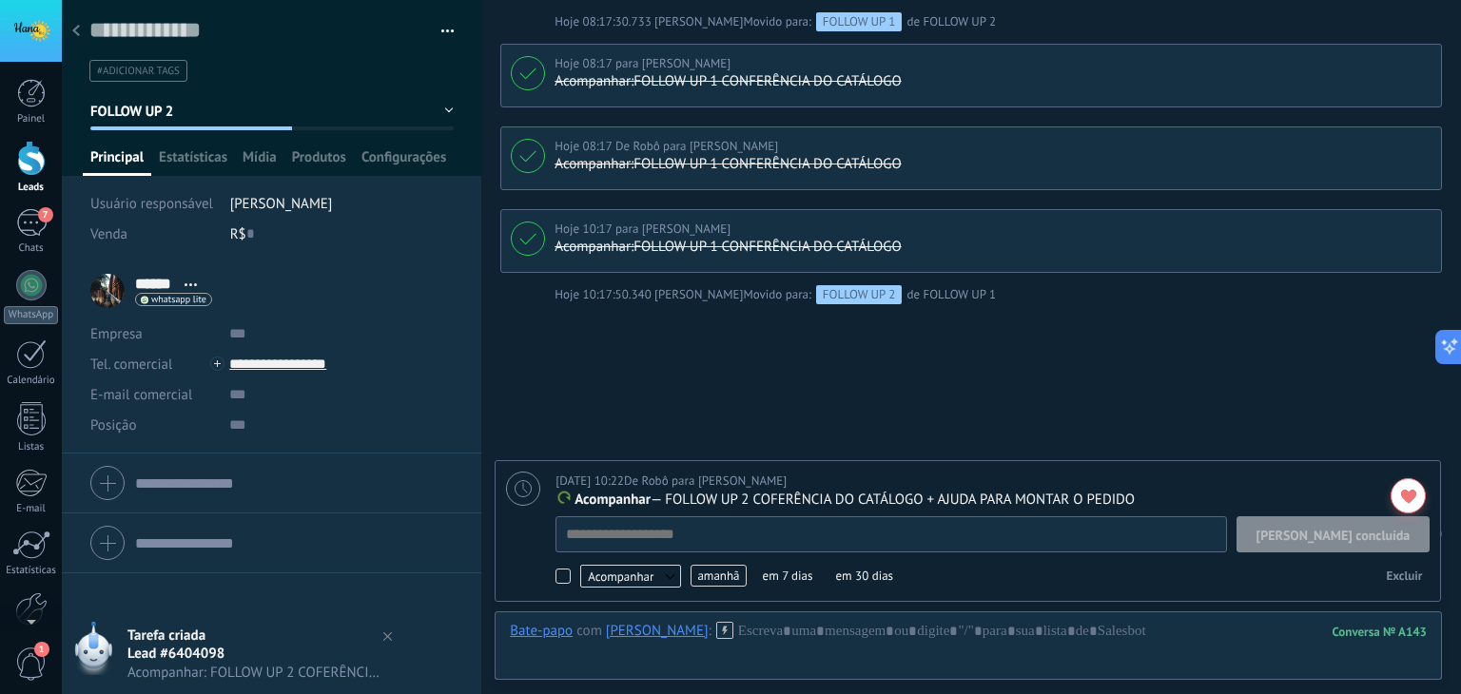
scroll to position [19, 0]
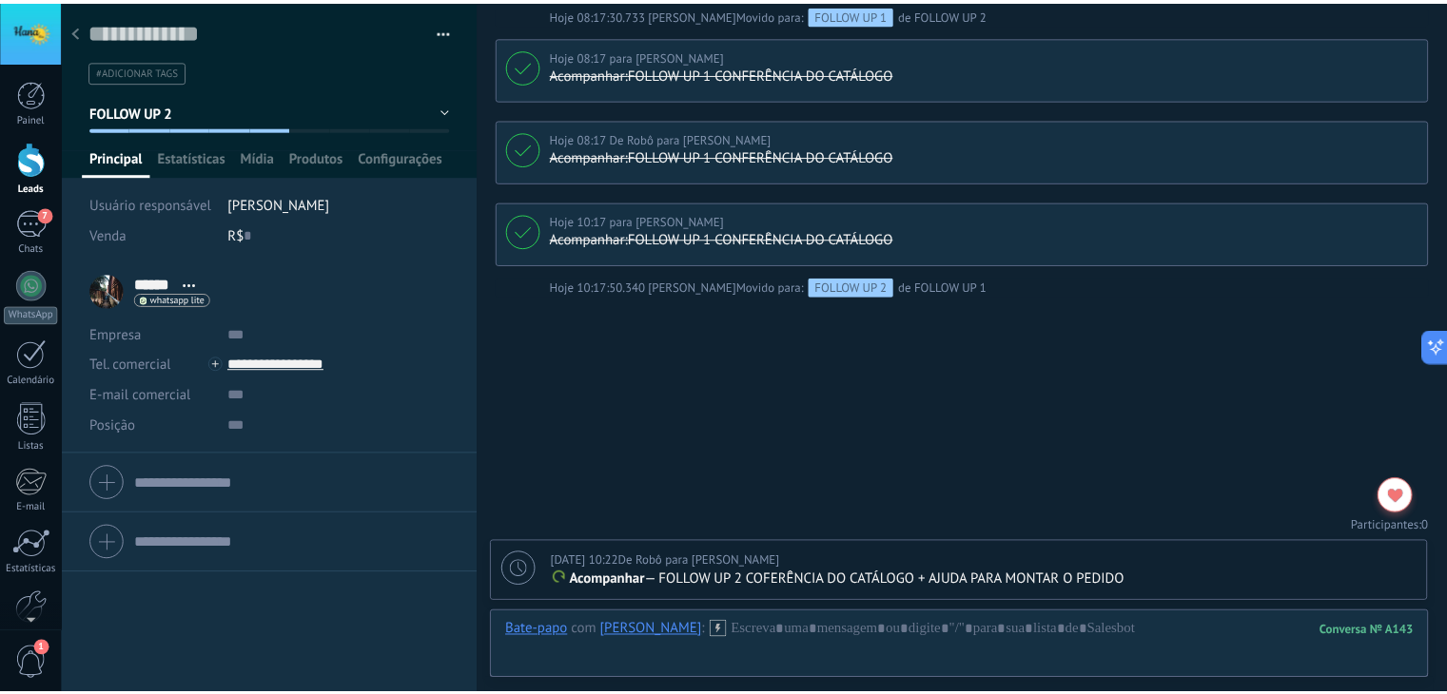
scroll to position [2457, 0]
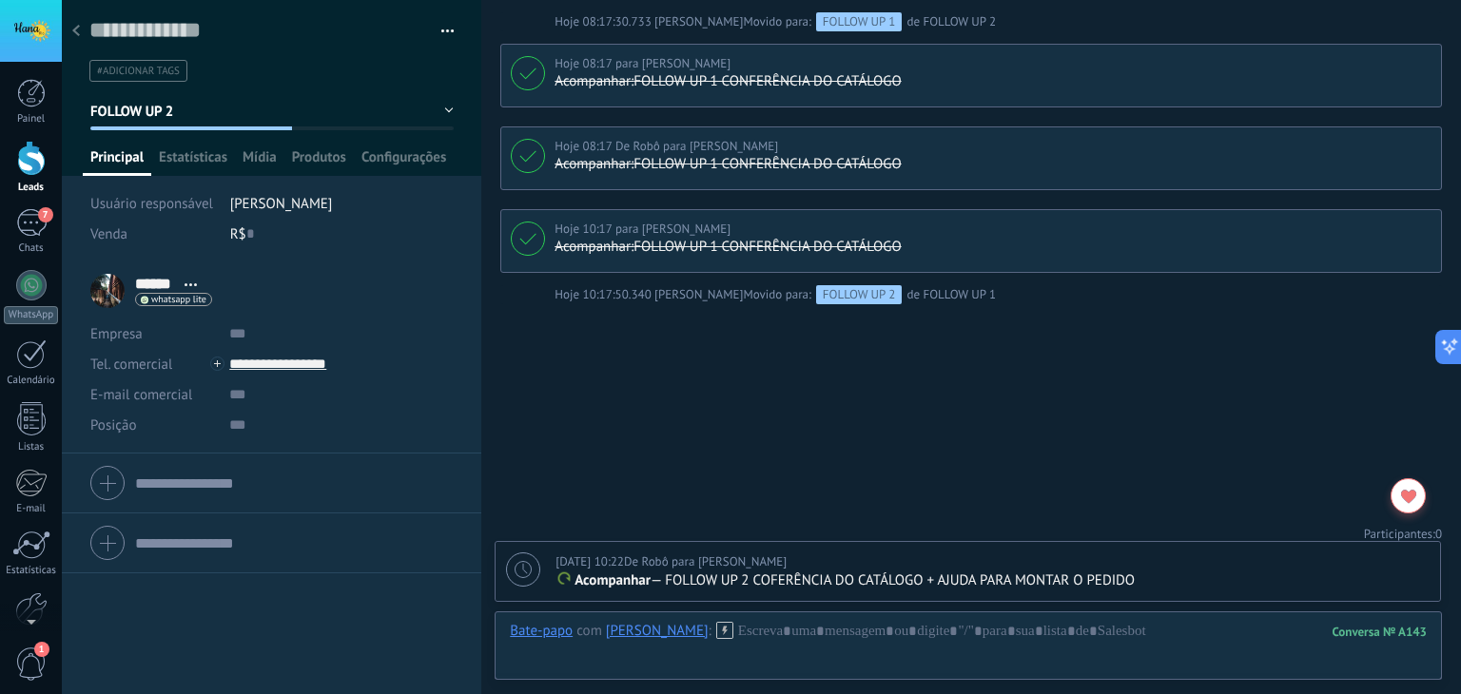
click at [80, 35] on div at bounding box center [76, 31] width 27 height 37
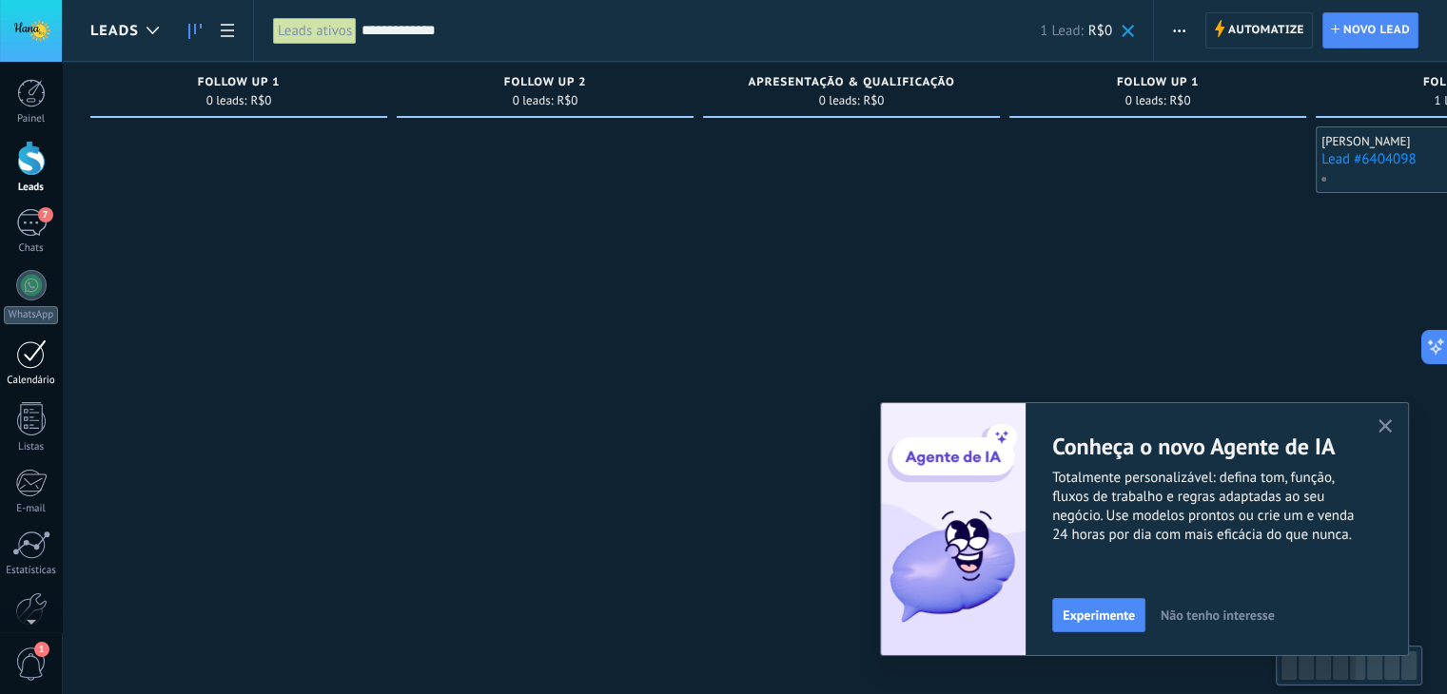
click at [42, 359] on div at bounding box center [31, 354] width 30 height 29
